Goal: Task Accomplishment & Management: Manage account settings

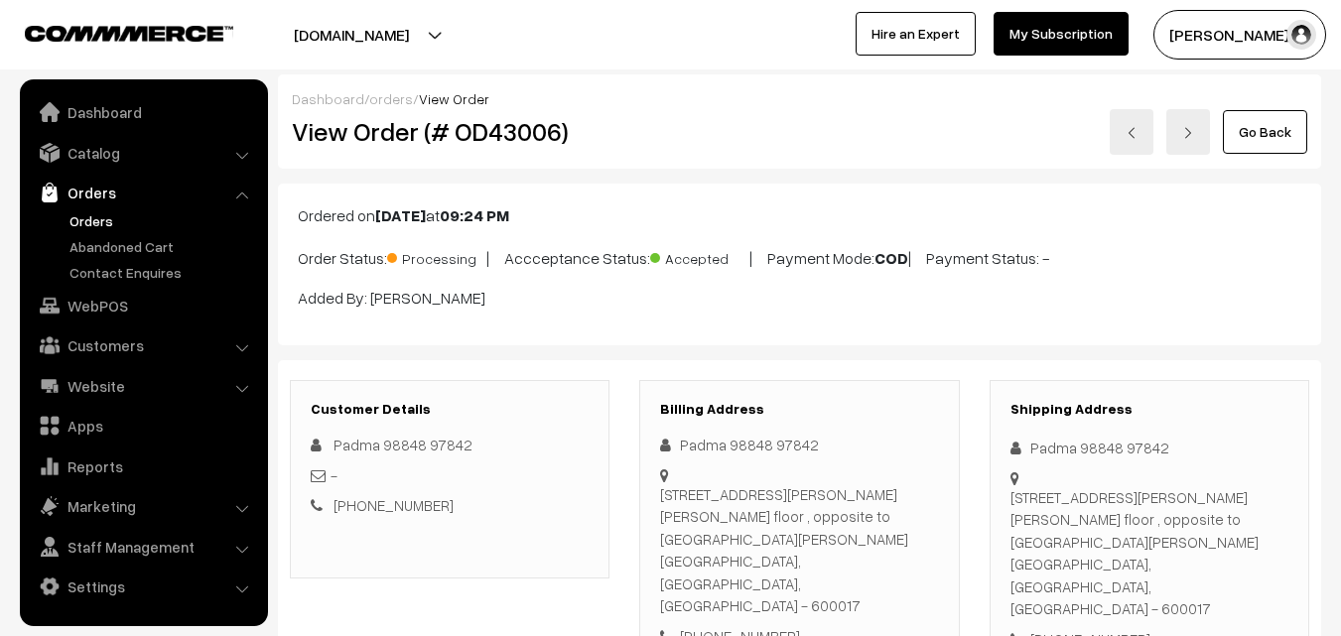
scroll to position [1092, 0]
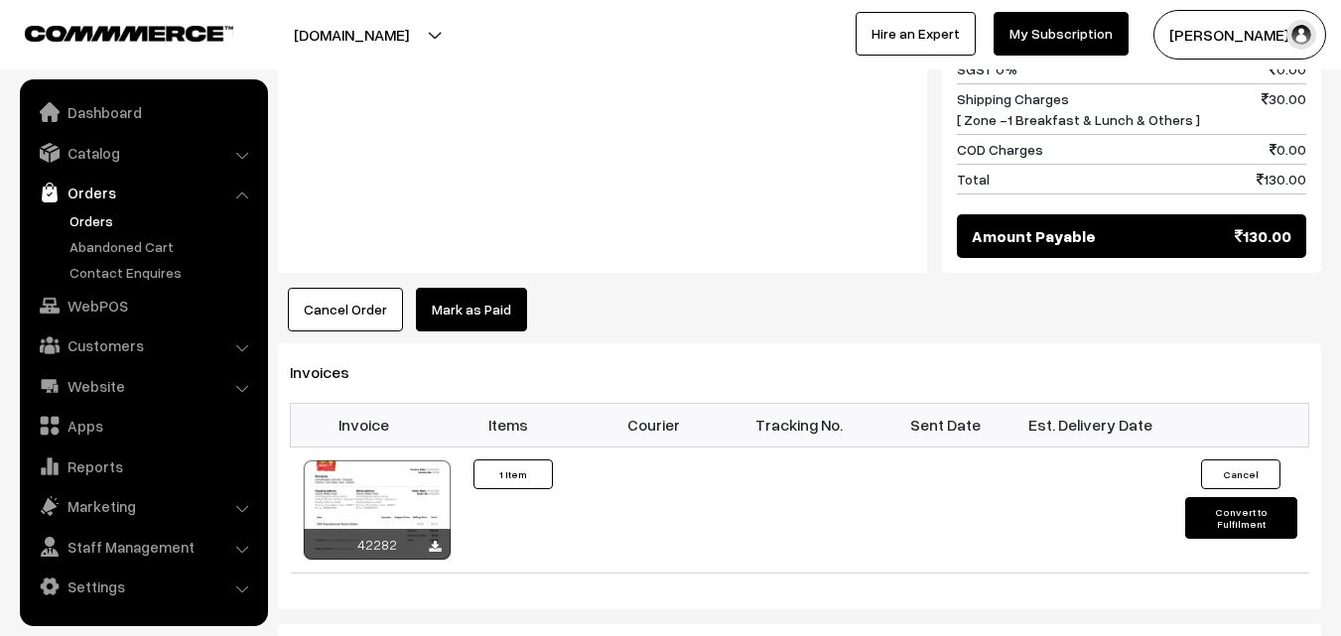
click at [107, 226] on link "Orders" at bounding box center [163, 220] width 196 height 21
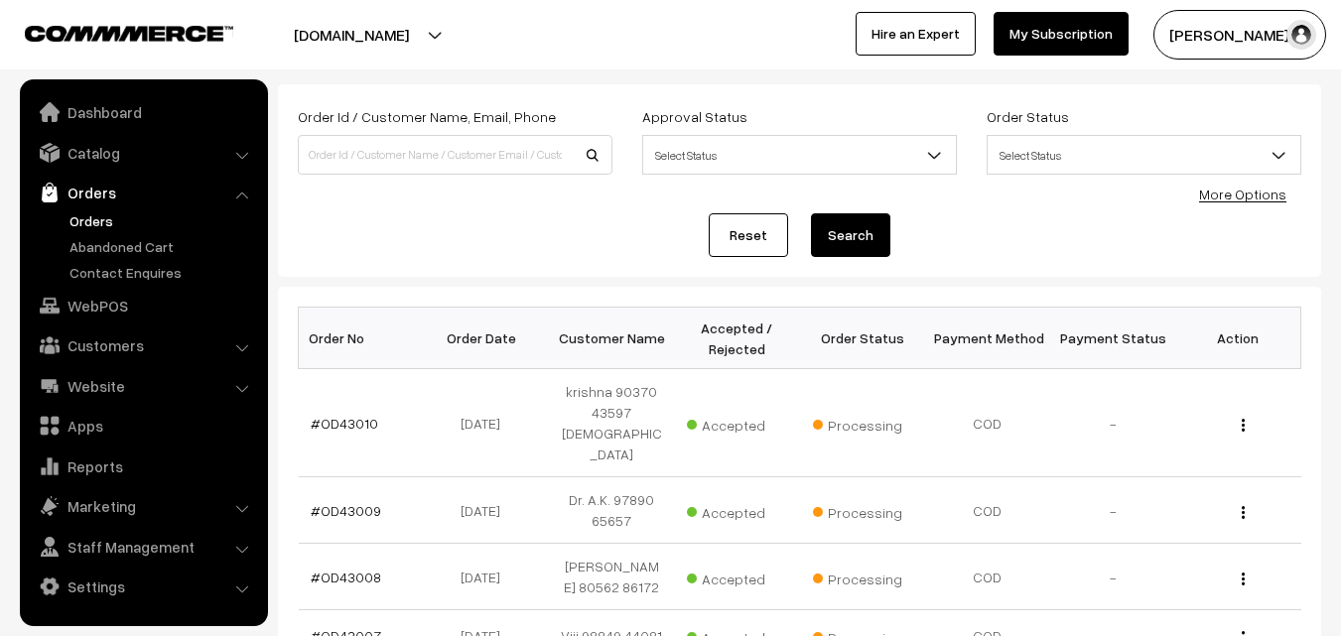
scroll to position [99, 0]
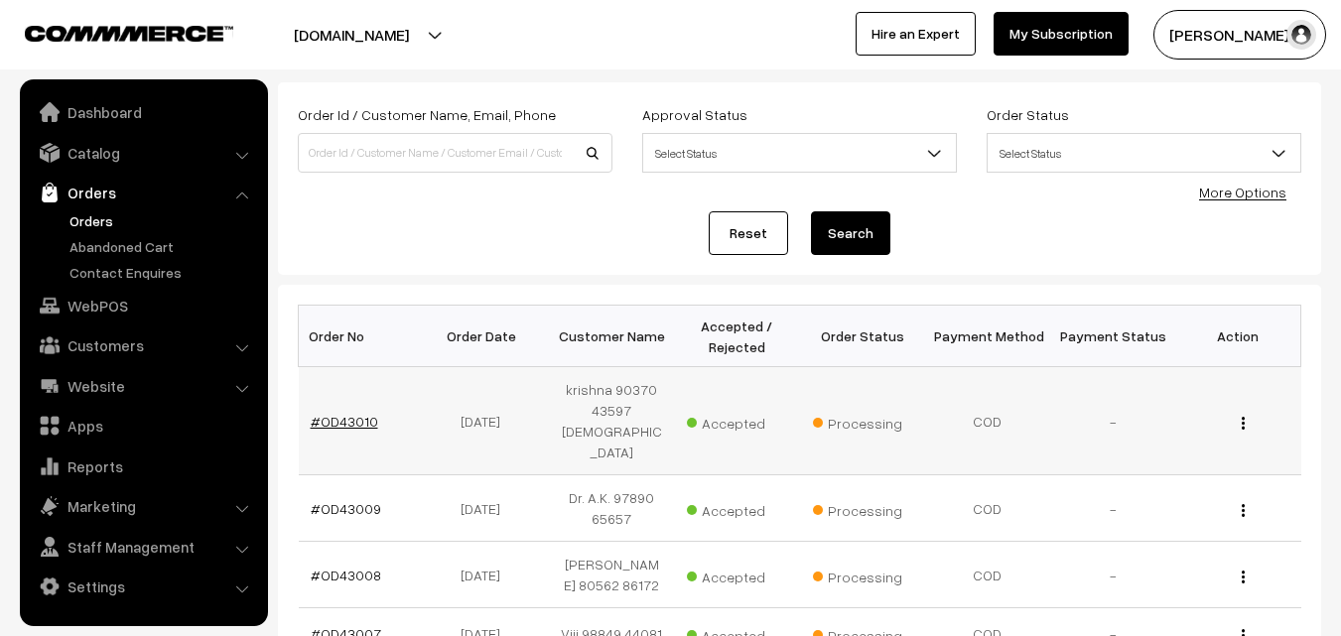
click at [368, 413] on link "#OD43010" at bounding box center [344, 421] width 67 height 17
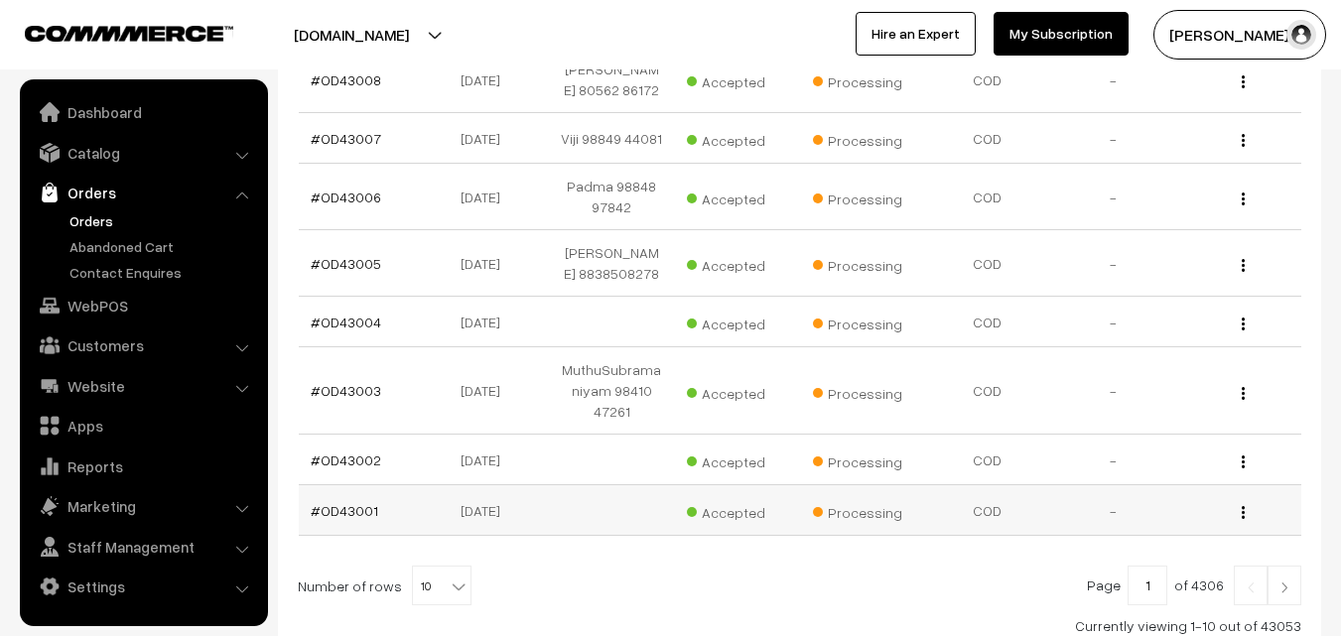
scroll to position [702, 0]
